Goal: Use online tool/utility: Utilize a website feature to perform a specific function

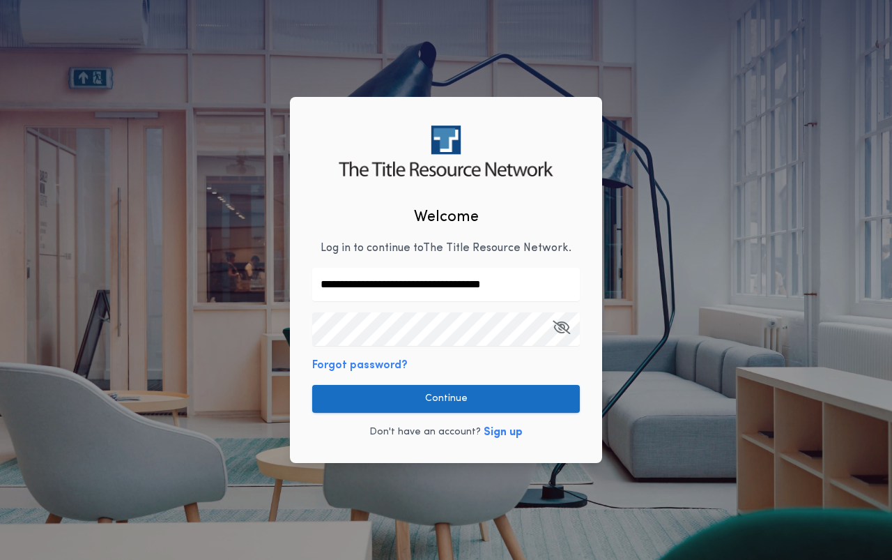
click at [463, 396] on button "Continue" at bounding box center [446, 399] width 268 height 28
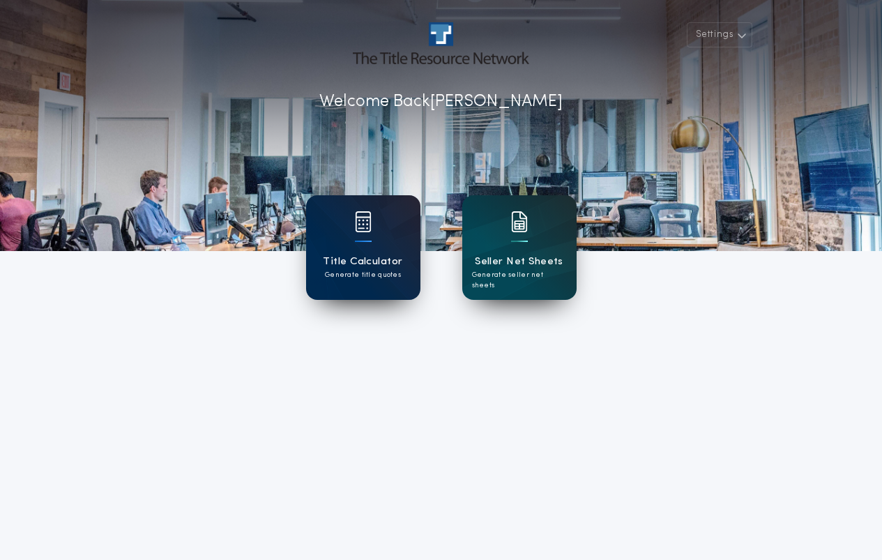
click at [387, 270] on p "Generate title quotes" at bounding box center [363, 275] width 76 height 10
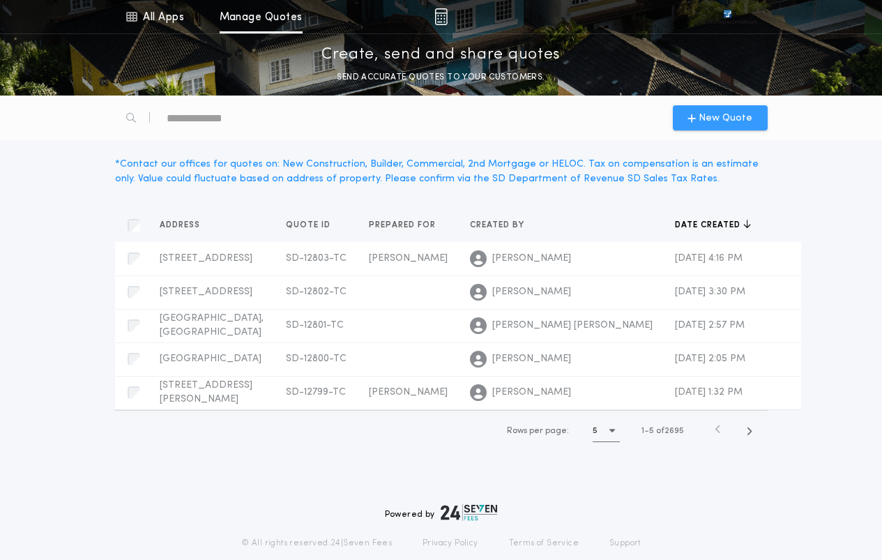
click at [724, 116] on span "New Quote" at bounding box center [725, 118] width 54 height 15
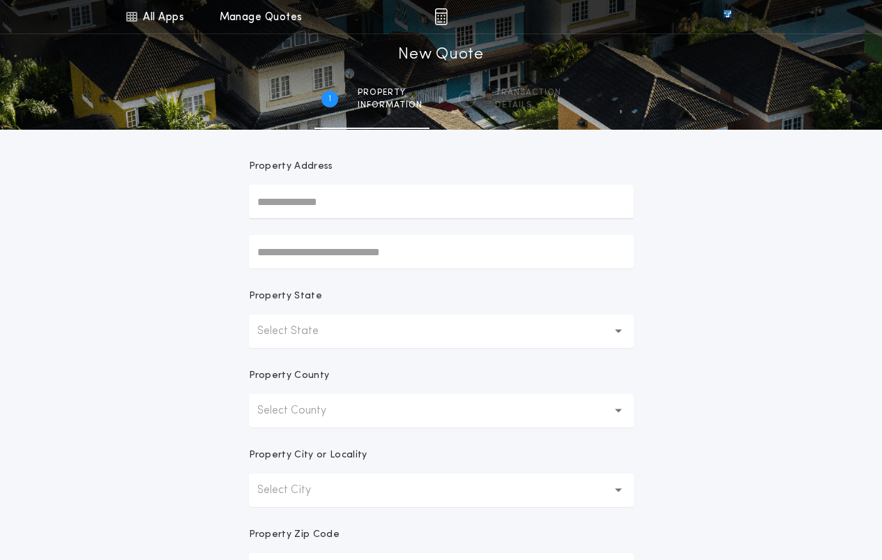
scroll to position [139, 0]
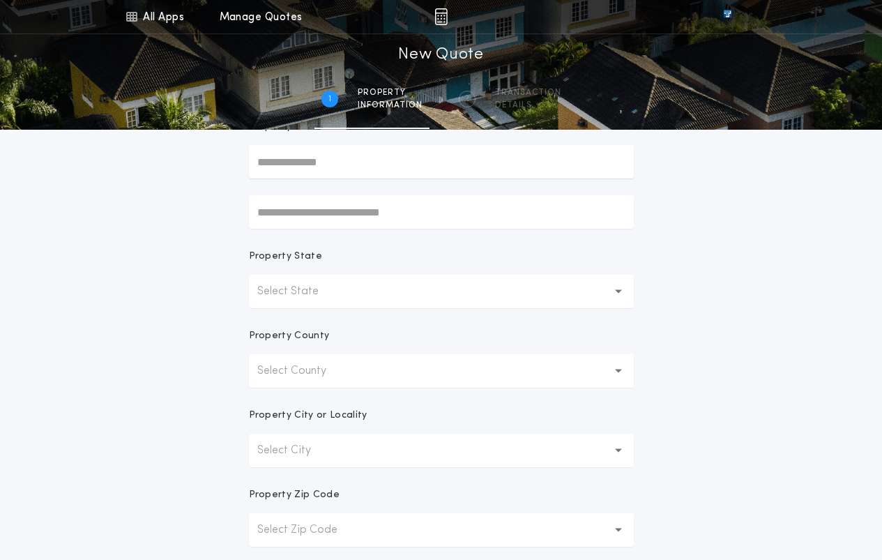
click at [567, 293] on button "Select State" at bounding box center [441, 291] width 385 height 33
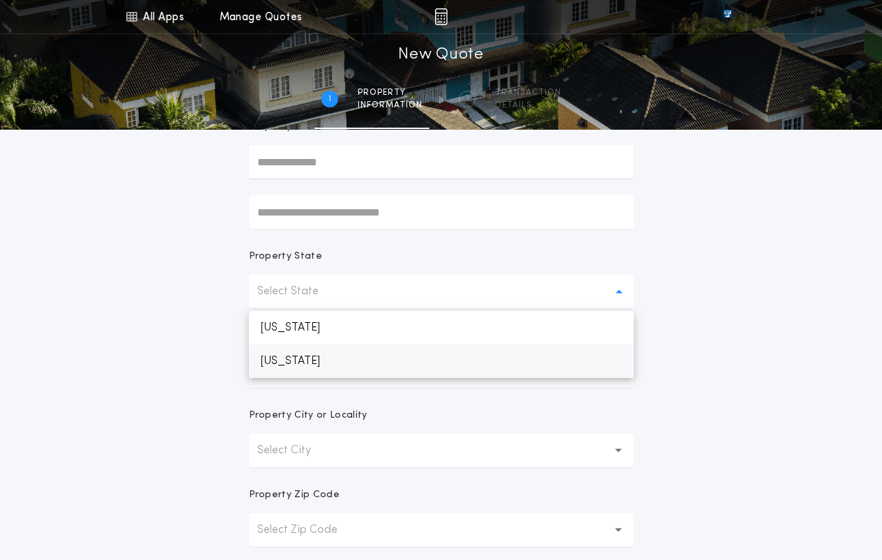
click at [310, 364] on p "[US_STATE]" at bounding box center [441, 360] width 385 height 33
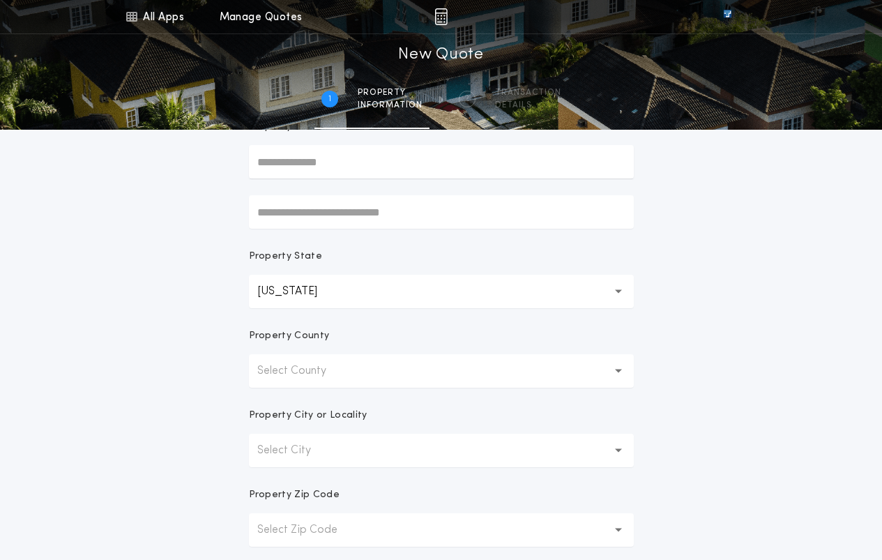
click at [362, 380] on button "Select County" at bounding box center [441, 370] width 385 height 33
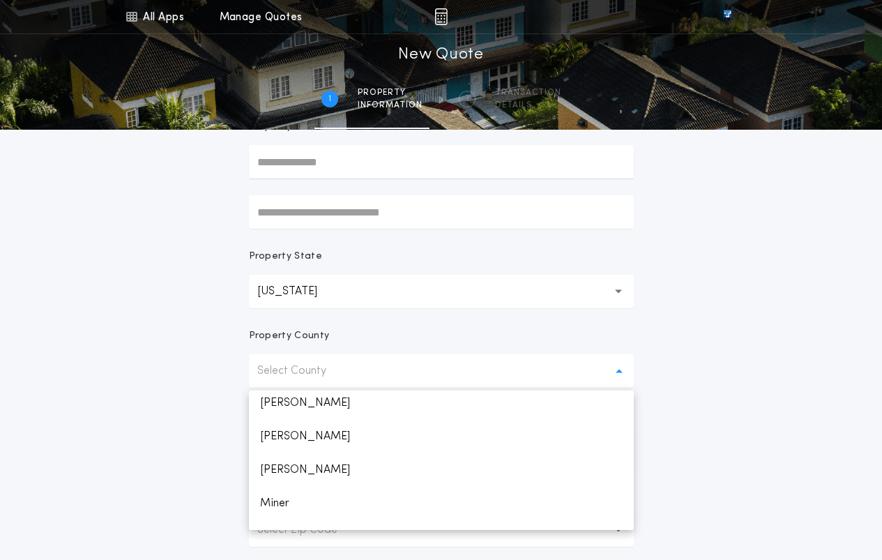
scroll to position [1394, 0]
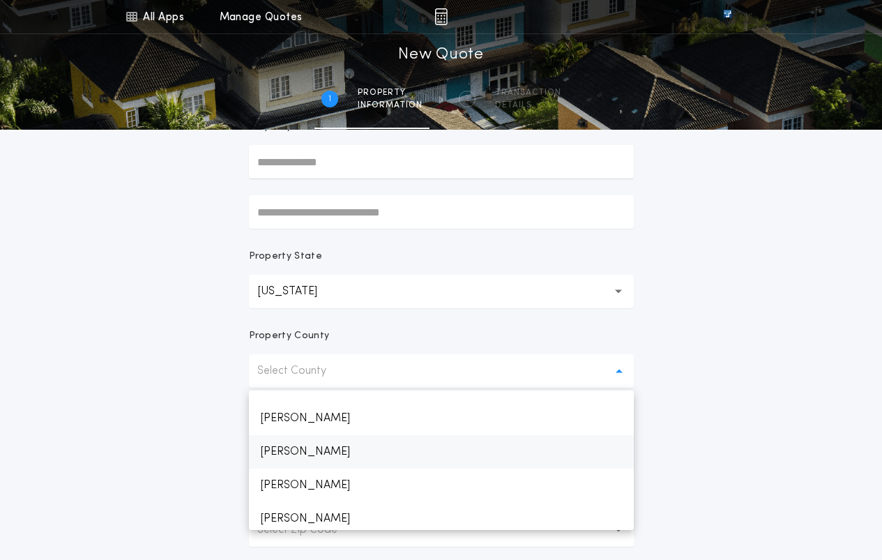
click at [301, 449] on p "[PERSON_NAME]" at bounding box center [441, 451] width 385 height 33
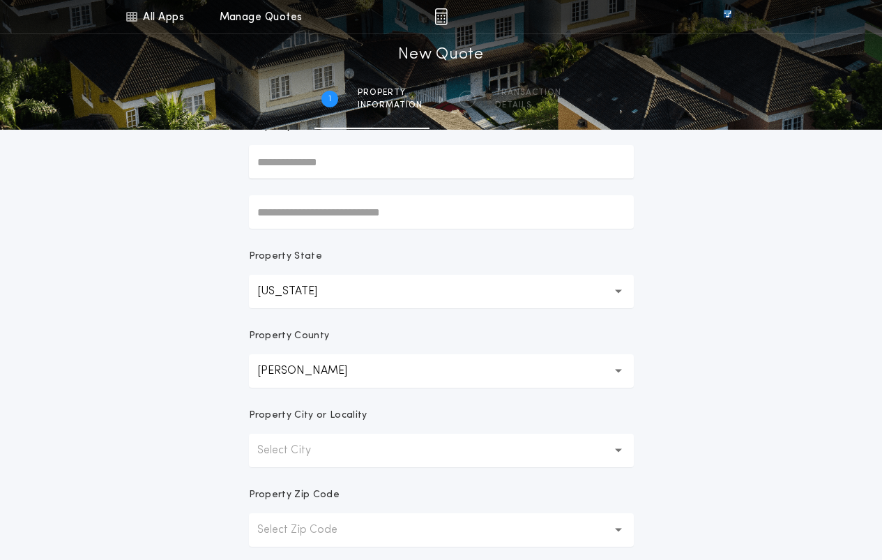
click at [403, 452] on button "Select City" at bounding box center [441, 449] width 385 height 33
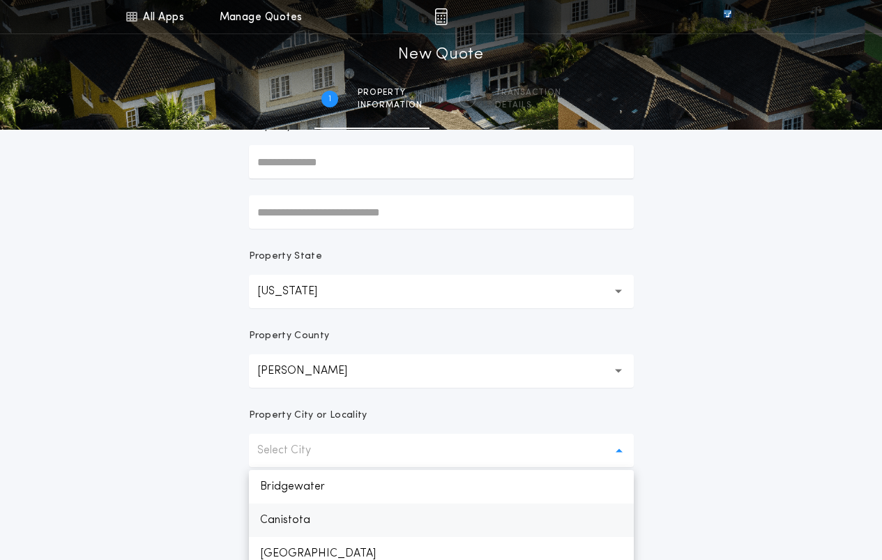
click at [282, 519] on p "Canistota" at bounding box center [441, 519] width 385 height 33
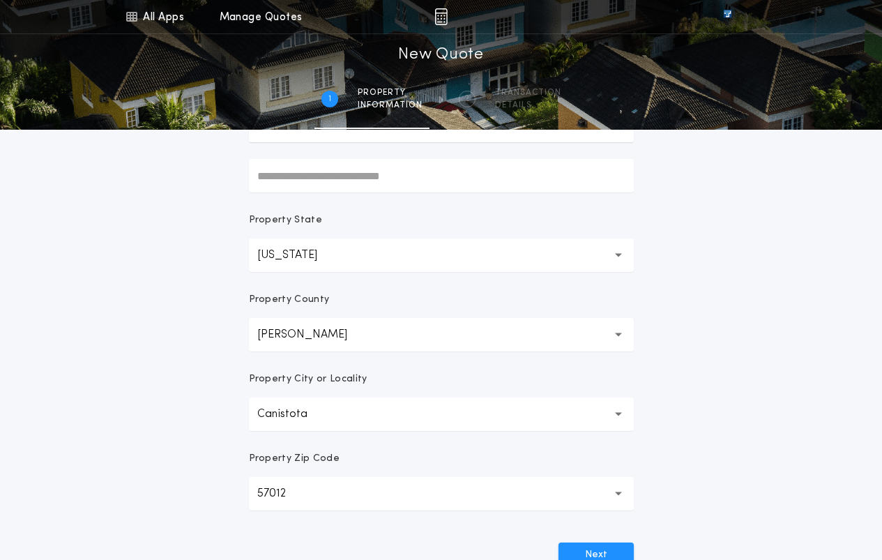
scroll to position [348, 0]
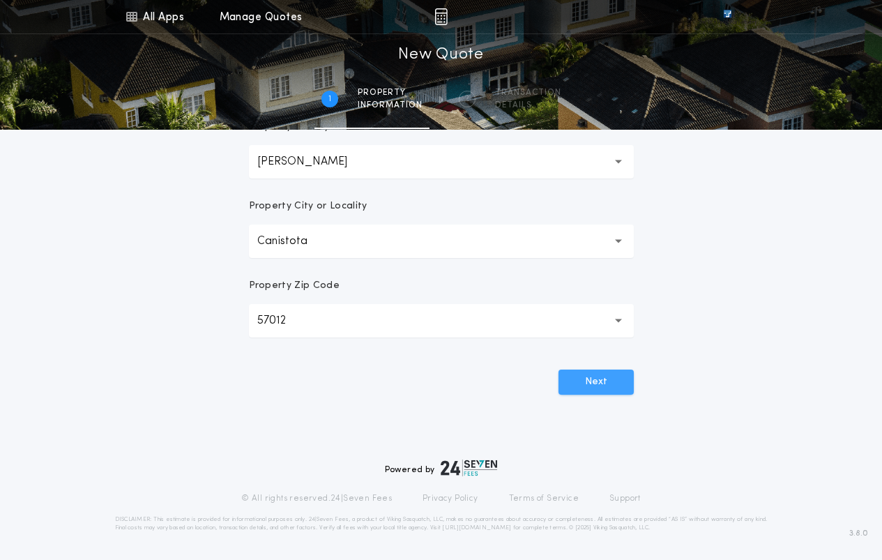
click at [586, 384] on button "Next" at bounding box center [595, 381] width 75 height 25
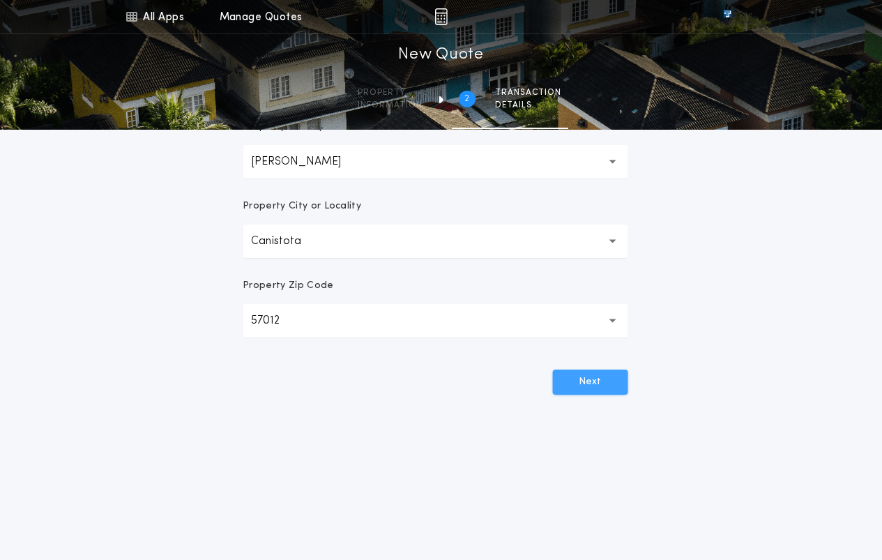
scroll to position [0, 0]
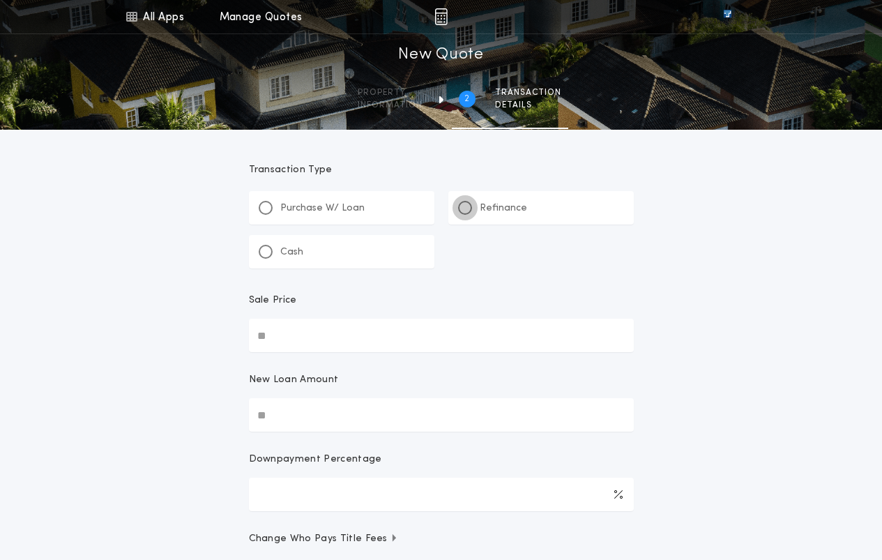
click at [466, 209] on div at bounding box center [464, 207] width 7 height 7
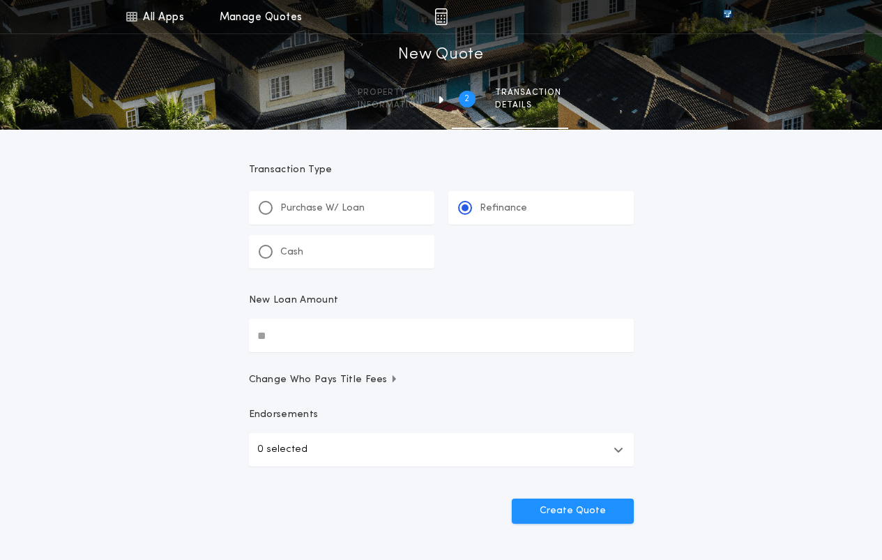
click at [358, 335] on input "New Loan Amount" at bounding box center [441, 334] width 385 height 33
type input "********"
click at [572, 511] on button "Create Quote" at bounding box center [573, 510] width 122 height 25
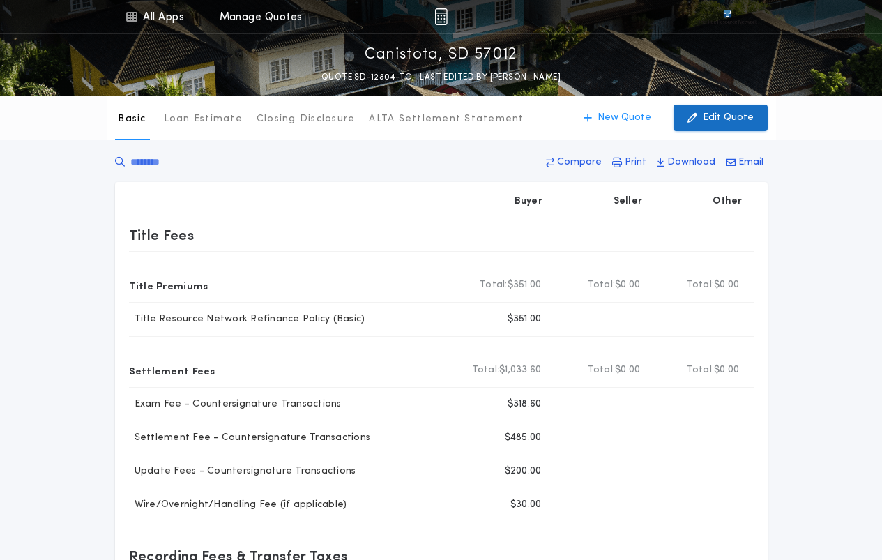
click at [707, 119] on p "Edit Quote" at bounding box center [727, 118] width 51 height 14
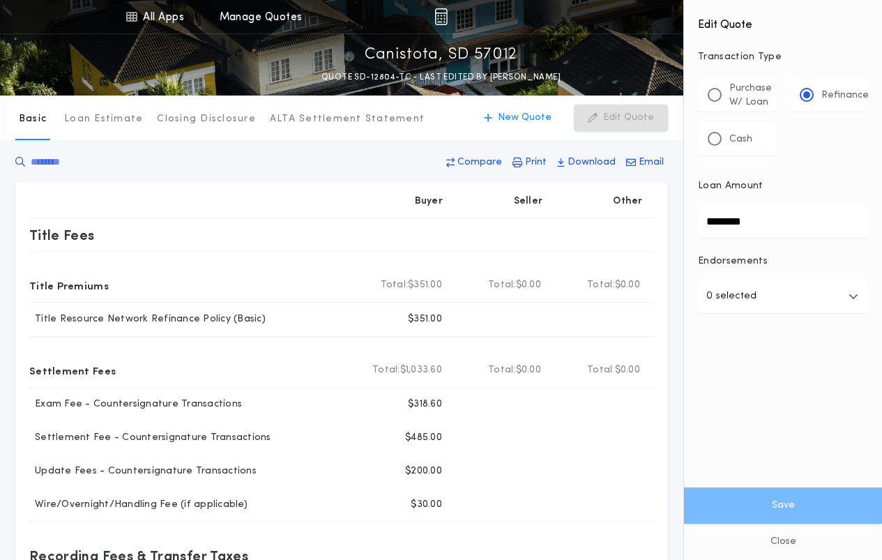
drag, startPoint x: 773, startPoint y: 224, endPoint x: 606, endPoint y: 202, distance: 168.0
click at [606, 202] on div "All Apps Title Calculator Seller Net Sheets Menu All Apps Manage Quotes Canisto…" at bounding box center [441, 480] width 882 height 960
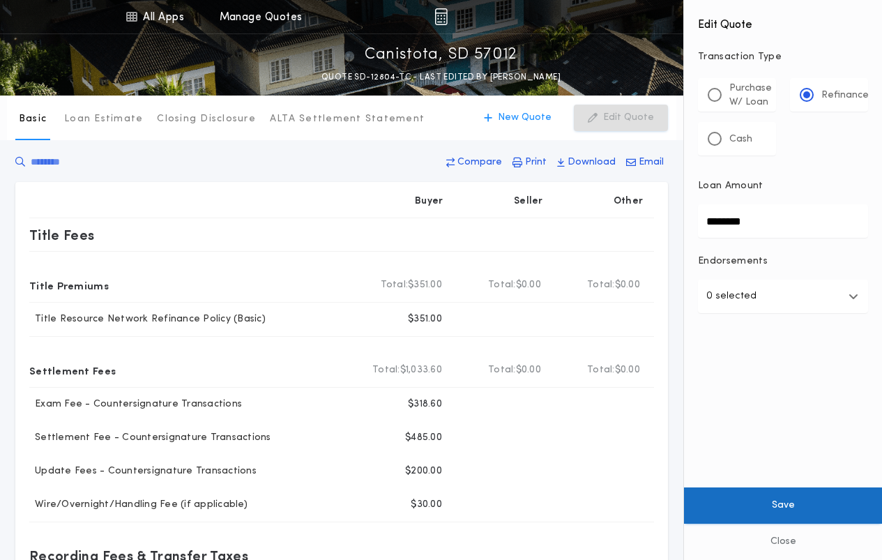
type input "********"
click at [779, 503] on button "Save" at bounding box center [783, 505] width 198 height 36
